Goal: Task Accomplishment & Management: Manage account settings

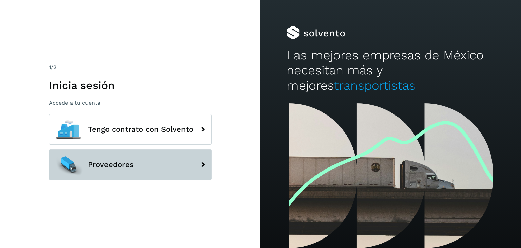
click at [125, 168] on span "Proveedores" at bounding box center [111, 165] width 46 height 8
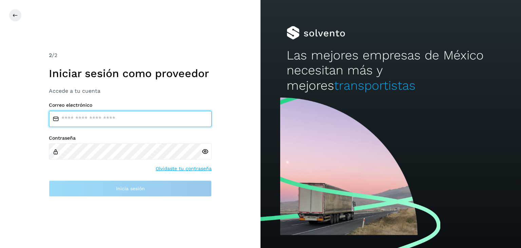
click at [123, 116] on input "email" at bounding box center [130, 119] width 163 height 16
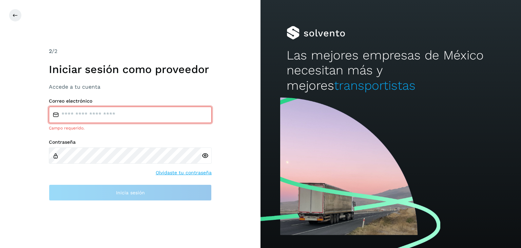
type input "**********"
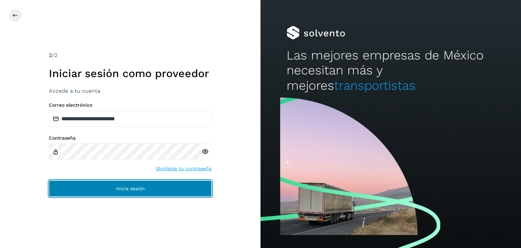
click at [191, 190] on button "Inicia sesión" at bounding box center [130, 188] width 163 height 16
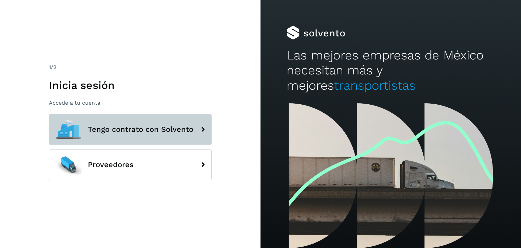
click at [117, 119] on button "Tengo contrato con Solvento" at bounding box center [130, 129] width 163 height 31
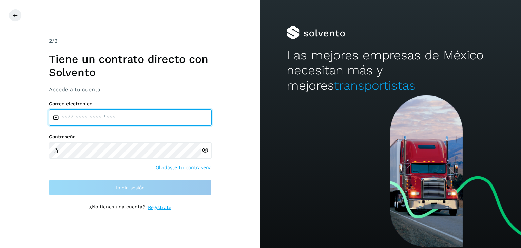
click at [148, 117] on input "email" at bounding box center [130, 117] width 163 height 16
type input "**********"
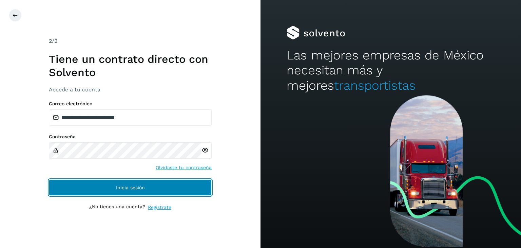
click at [128, 189] on button "Inicia sesión" at bounding box center [130, 187] width 163 height 16
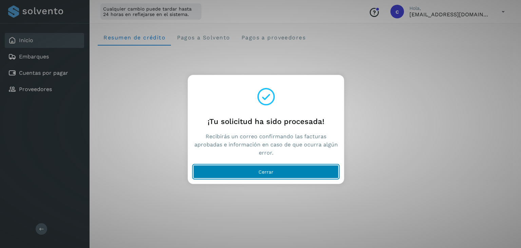
click at [265, 176] on button "Cerrar" at bounding box center [266, 172] width 146 height 14
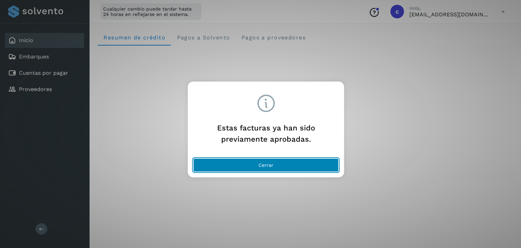
click at [276, 167] on button "Cerrar" at bounding box center [266, 165] width 146 height 14
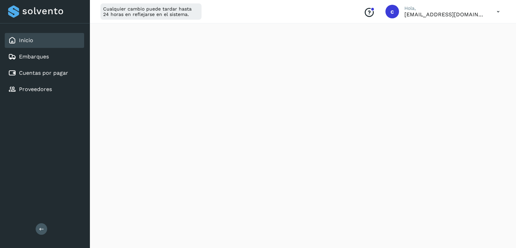
scroll to position [407, 0]
